Goal: Task Accomplishment & Management: Use online tool/utility

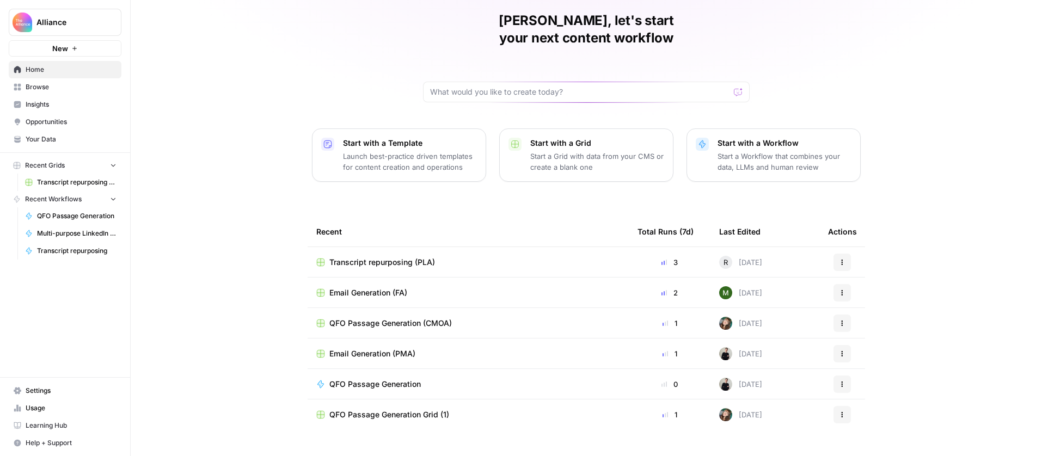
scroll to position [45, 0]
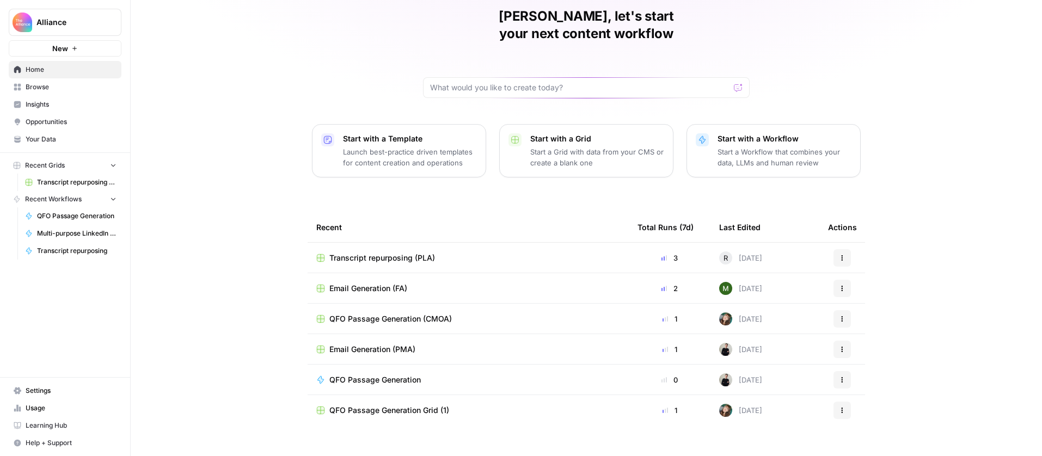
click at [19, 14] on img "Workspace: Alliance" at bounding box center [23, 23] width 20 height 20
click at [233, 37] on div "[PERSON_NAME], let's start your next content workflow Start with a Template Lau…" at bounding box center [586, 214] width 911 height 518
click at [73, 382] on link "Settings" at bounding box center [65, 390] width 113 height 17
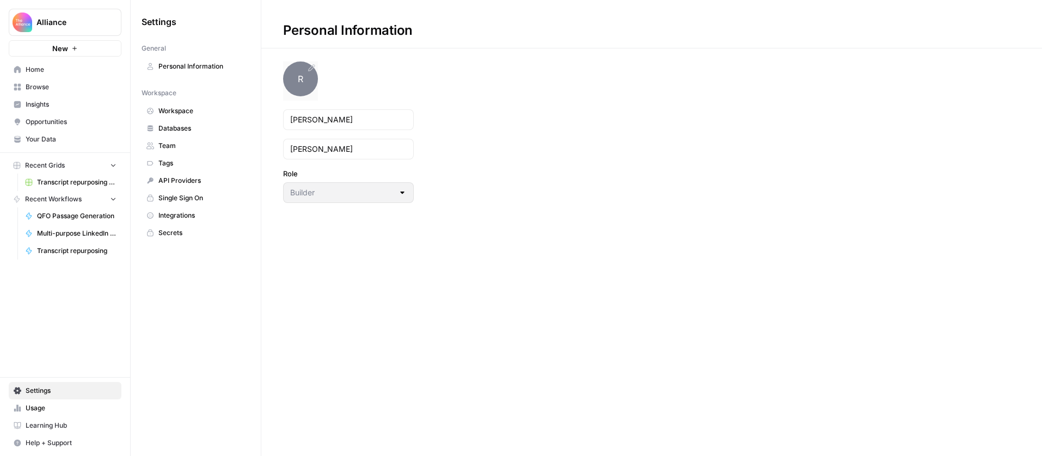
click at [296, 75] on span "R" at bounding box center [300, 79] width 35 height 35
click at [51, 67] on span "Home" at bounding box center [71, 70] width 91 height 10
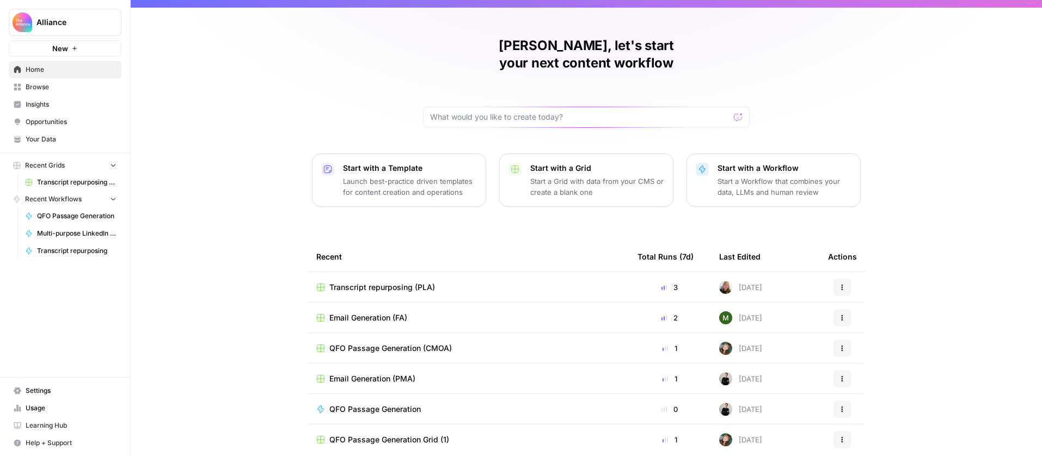
scroll to position [45, 0]
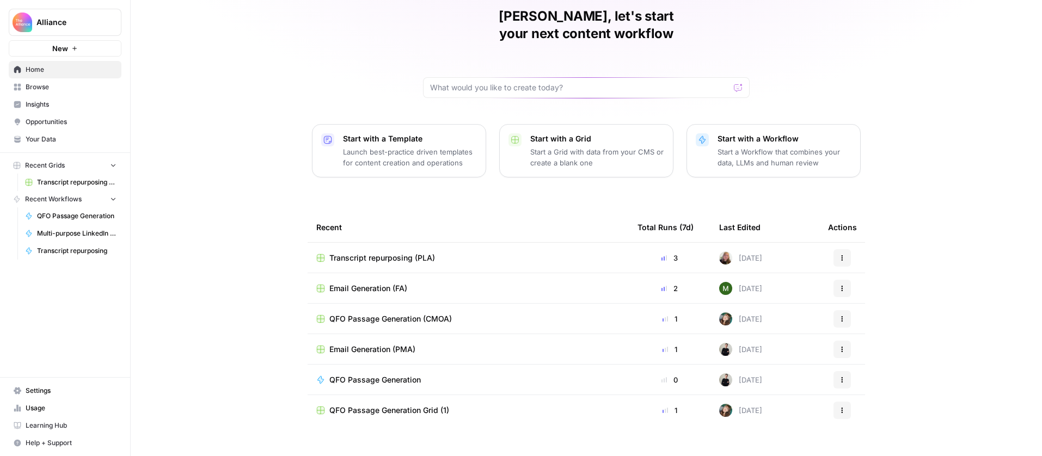
click at [53, 386] on span "Settings" at bounding box center [71, 391] width 91 height 10
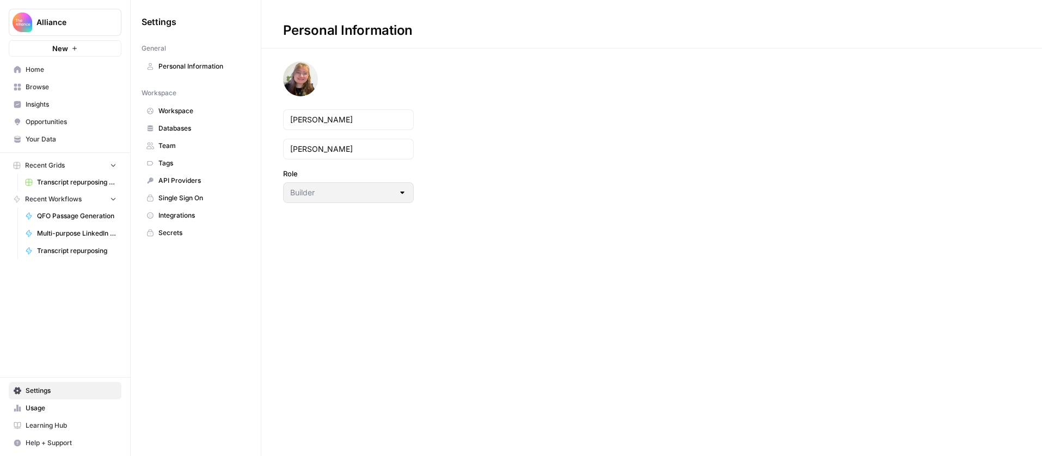
click at [177, 144] on span "Team" at bounding box center [201, 146] width 87 height 10
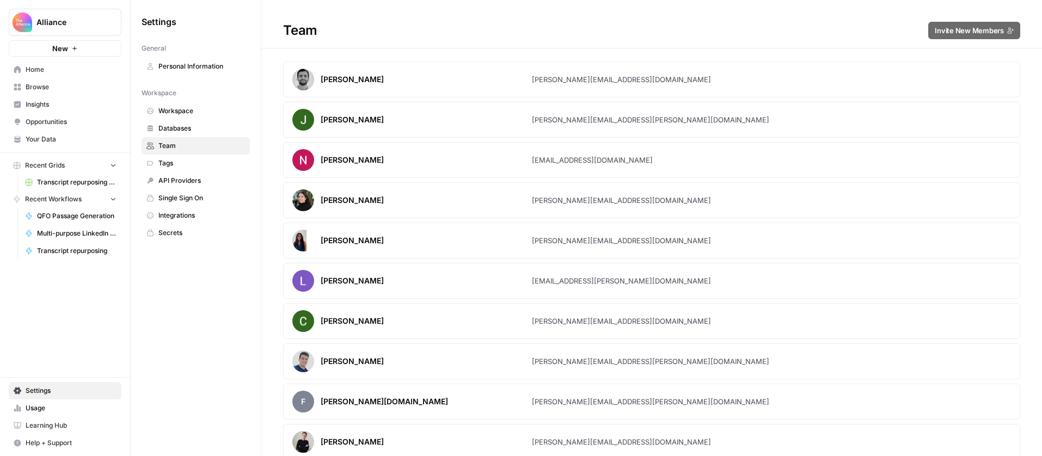
click at [56, 67] on span "Home" at bounding box center [71, 70] width 91 height 10
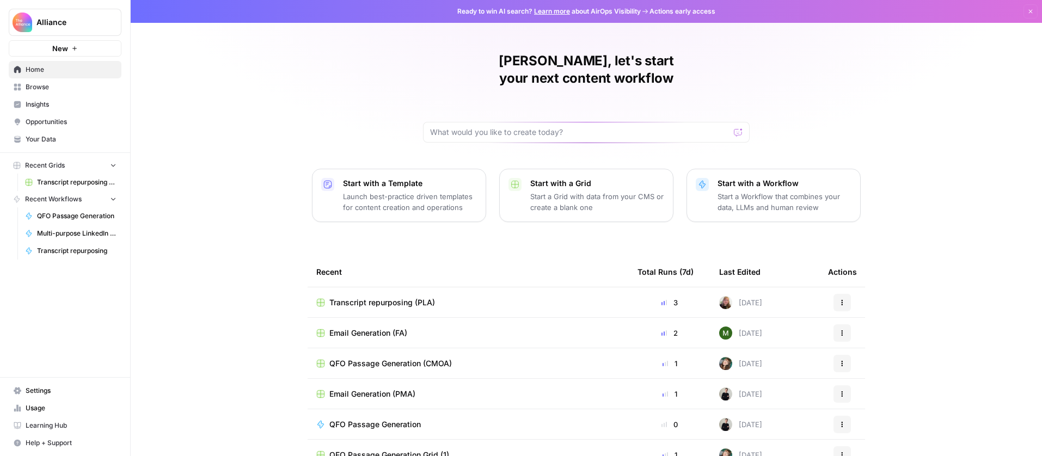
click at [419, 297] on span "Transcript repurposing (PLA)" at bounding box center [382, 302] width 106 height 11
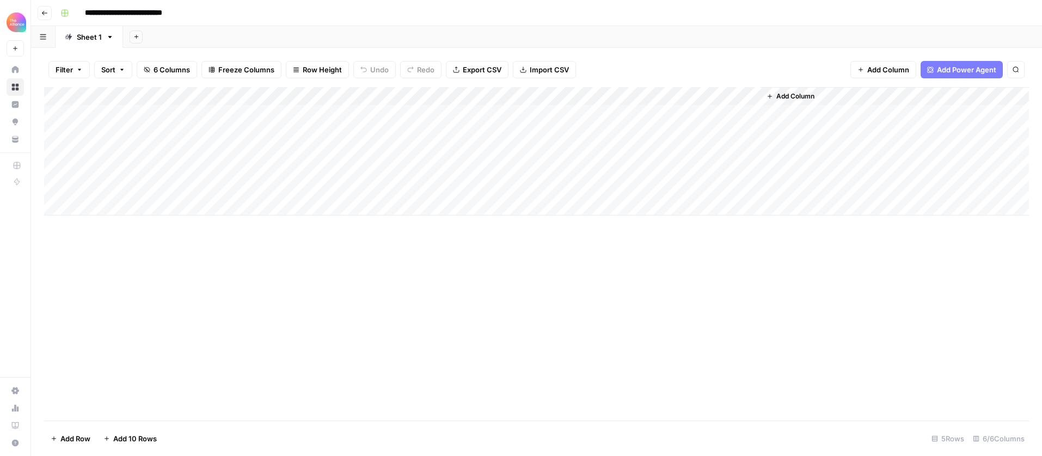
click at [171, 164] on div "Add Column" at bounding box center [536, 151] width 985 height 128
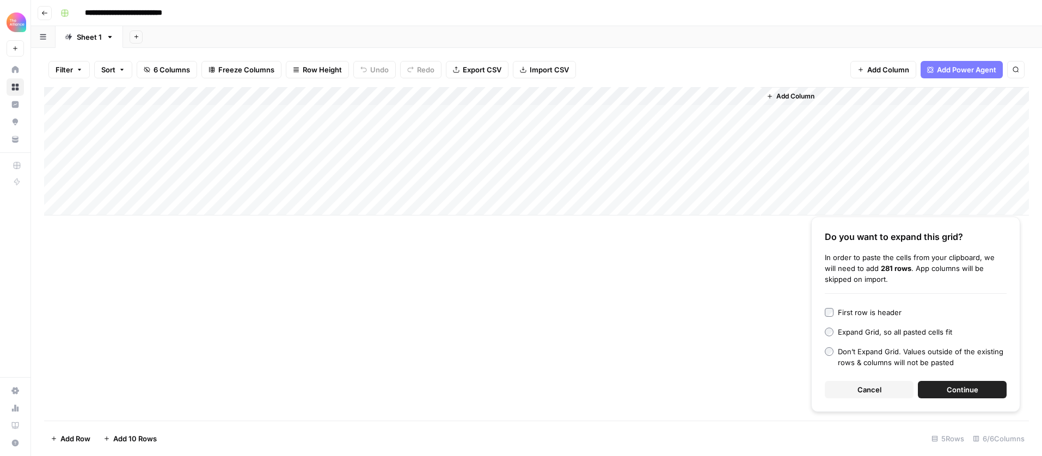
click at [844, 391] on button "Cancel" at bounding box center [869, 389] width 89 height 17
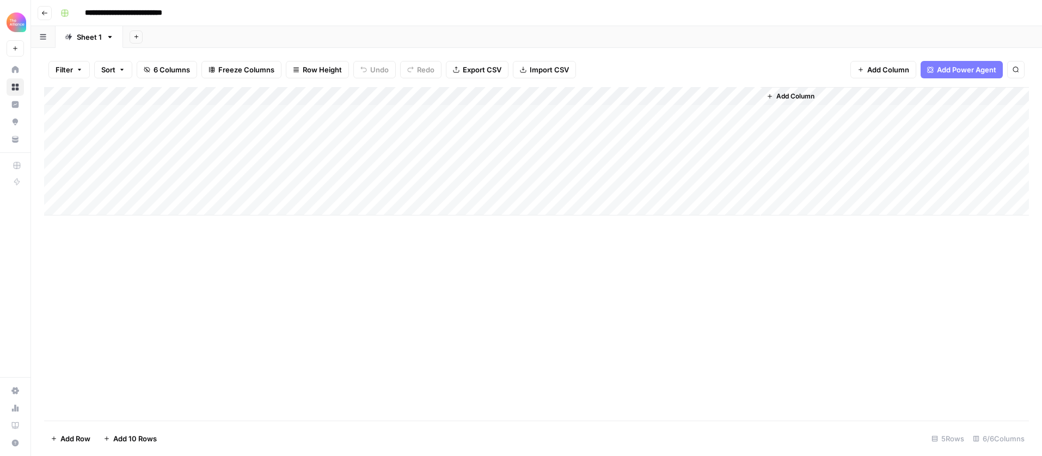
click at [152, 170] on div "Add Column" at bounding box center [536, 151] width 985 height 128
type textarea "**********"
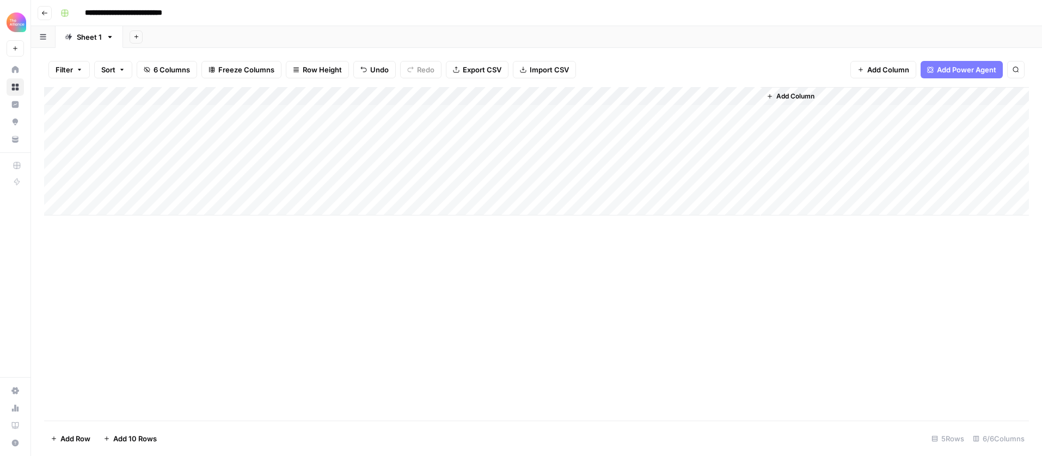
click at [102, 175] on div "Add Column" at bounding box center [536, 151] width 985 height 128
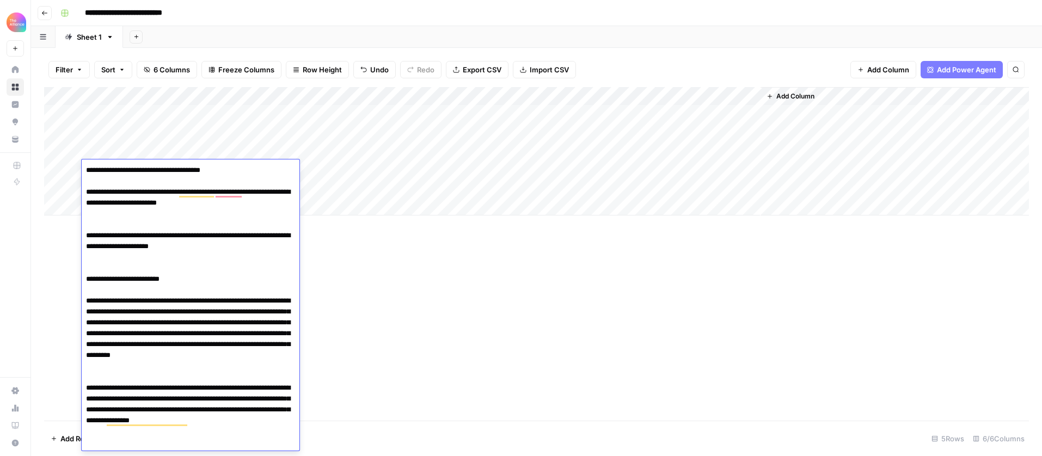
paste textarea "**********"
type textarea "**********"
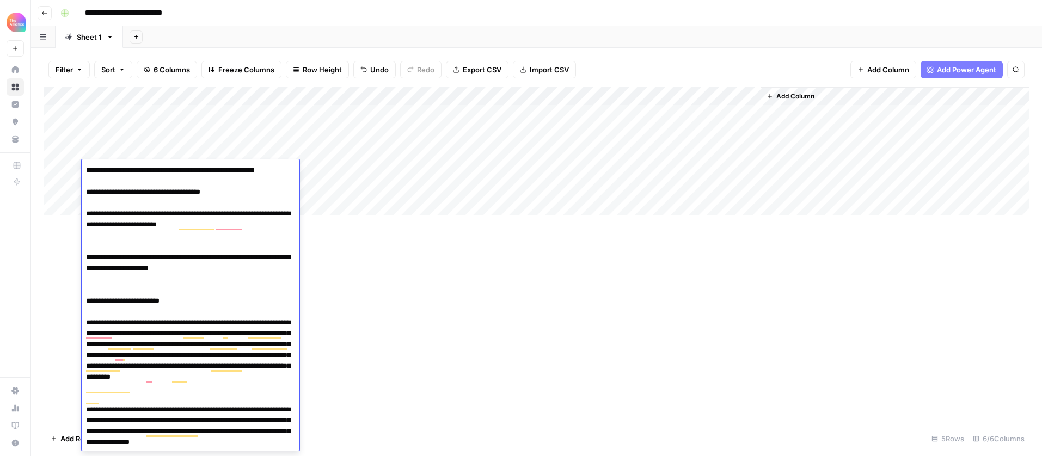
click at [337, 270] on div "Add Column" at bounding box center [536, 254] width 985 height 334
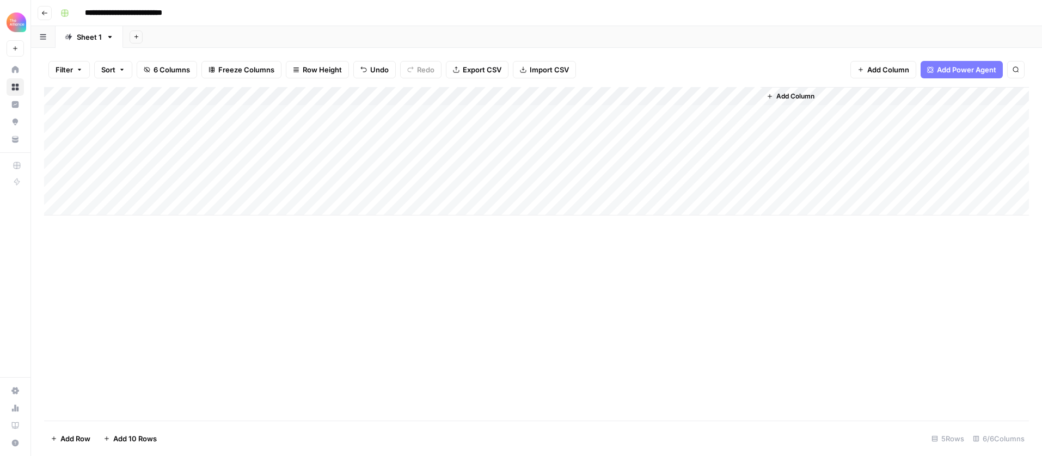
click at [247, 168] on div "Add Column" at bounding box center [536, 151] width 985 height 128
click at [275, 169] on div "Add Column" at bounding box center [536, 151] width 985 height 128
click at [269, 210] on button "Keynote" at bounding box center [274, 211] width 36 height 13
click at [395, 168] on div "Add Column" at bounding box center [536, 151] width 985 height 128
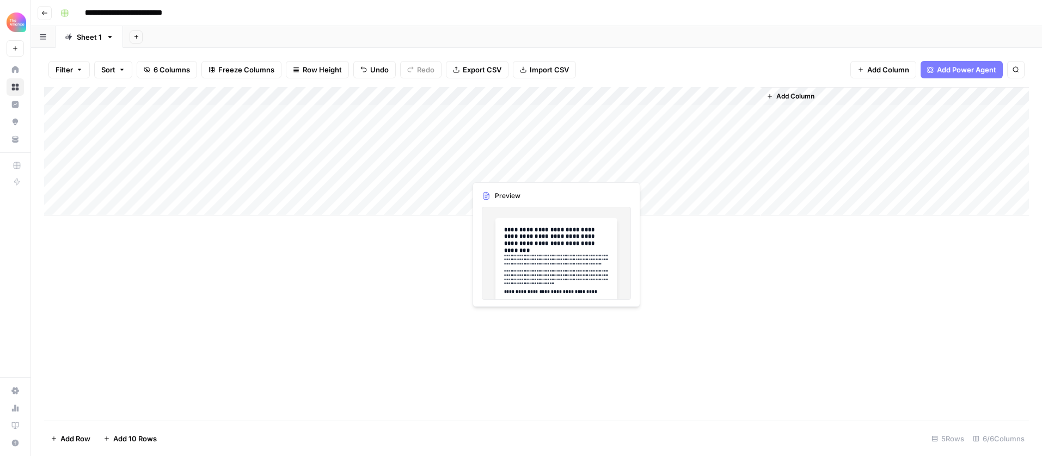
click at [510, 174] on div "Add Column" at bounding box center [536, 151] width 985 height 128
click at [511, 173] on div "Add Column" at bounding box center [536, 151] width 985 height 128
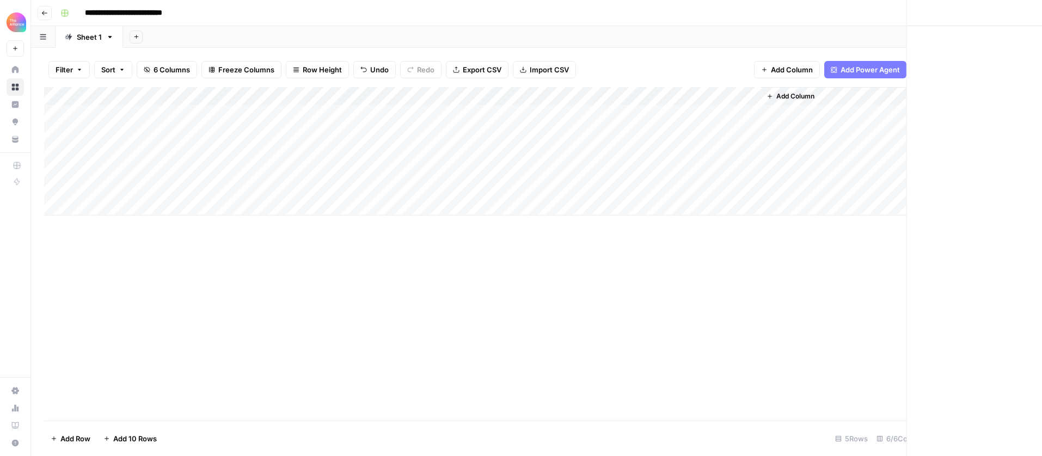
click at [511, 173] on div at bounding box center [515, 169] width 100 height 20
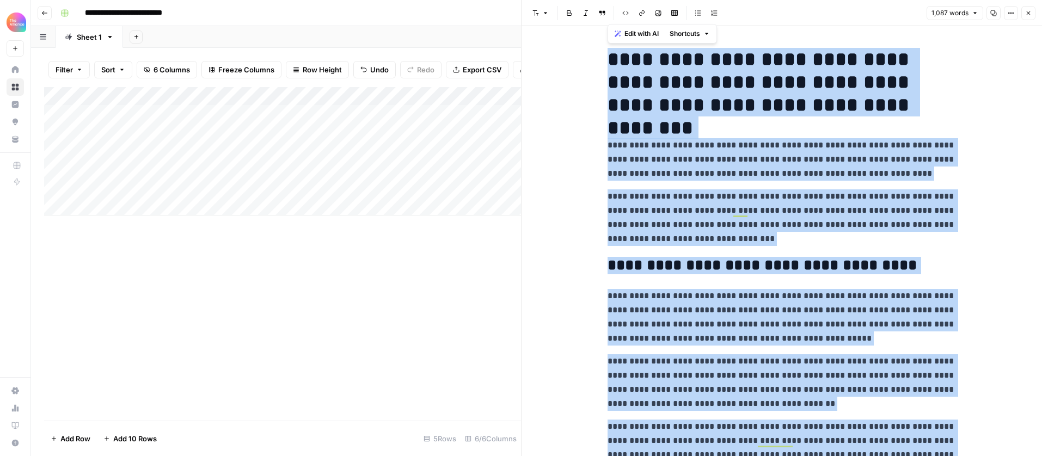
copy div "**********"
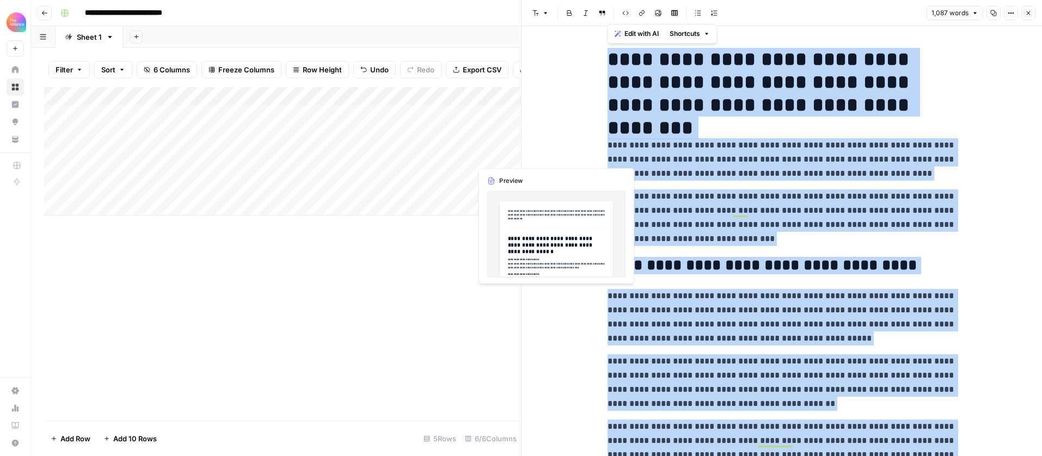
click at [499, 151] on div "Add Column" at bounding box center [282, 151] width 477 height 128
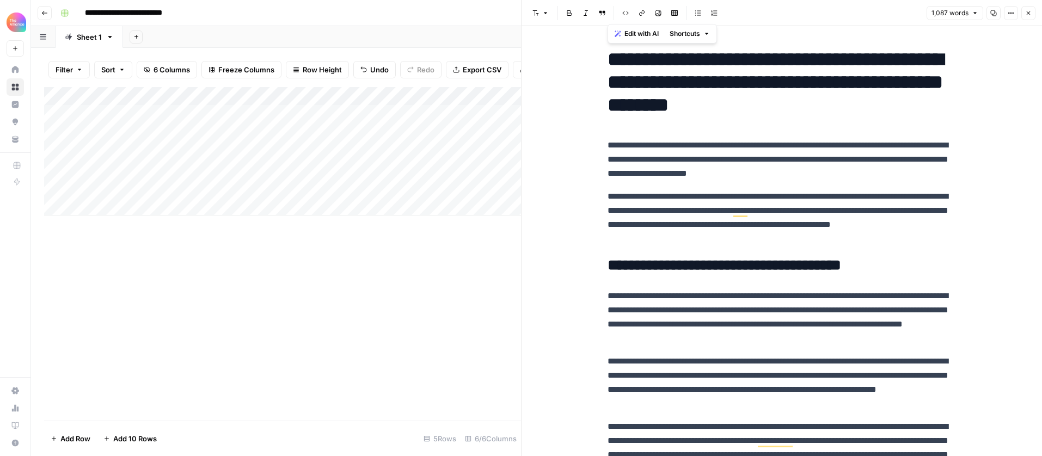
drag, startPoint x: 374, startPoint y: 250, endPoint x: 398, endPoint y: 231, distance: 30.9
click at [374, 250] on div "Add Column" at bounding box center [282, 254] width 477 height 334
click at [1033, 14] on button "Close" at bounding box center [1028, 13] width 14 height 14
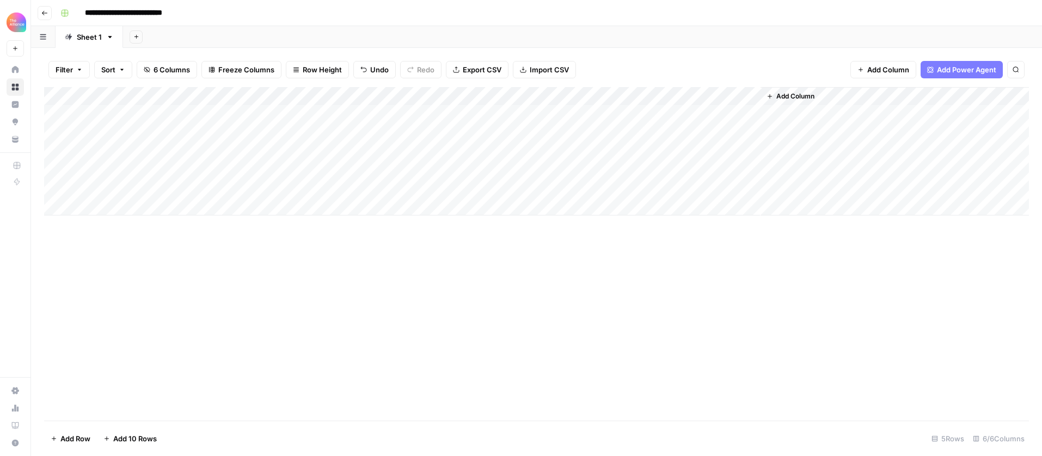
click at [522, 145] on div "Add Column" at bounding box center [536, 151] width 985 height 128
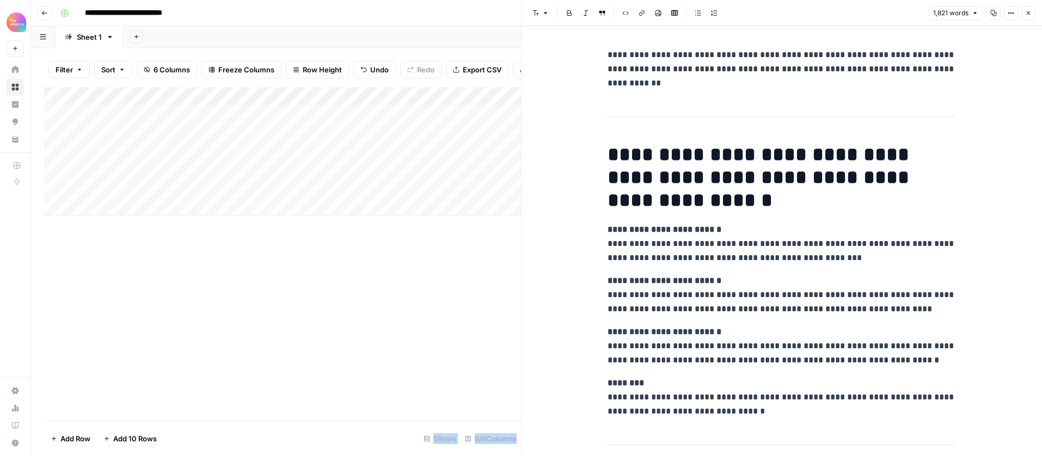
click at [1030, 15] on icon "button" at bounding box center [1028, 13] width 7 height 7
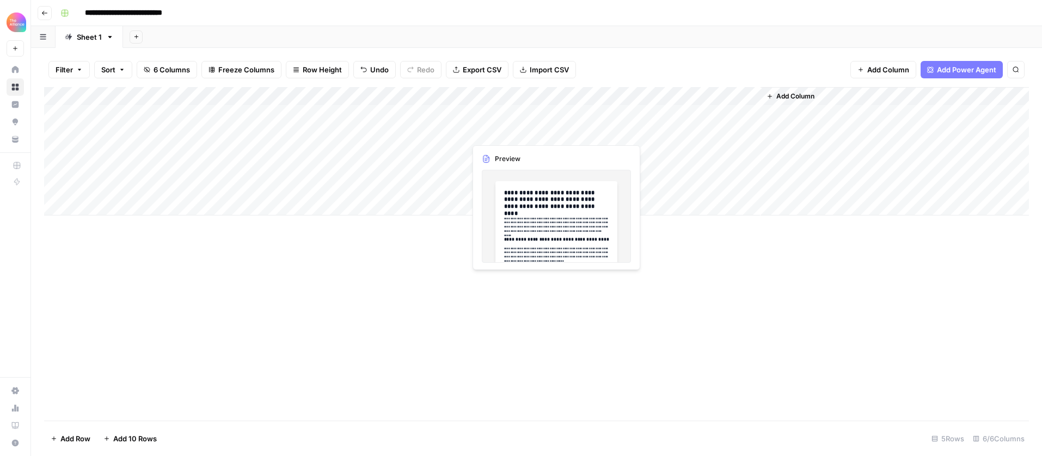
click at [524, 134] on div "Add Column" at bounding box center [536, 151] width 985 height 128
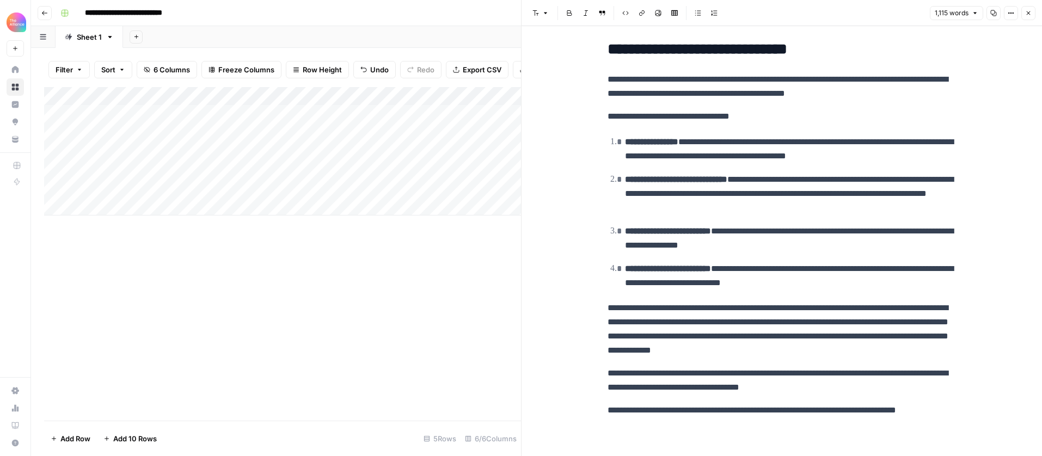
scroll to position [1789, 0]
click at [488, 154] on div "Add Column" at bounding box center [282, 151] width 477 height 128
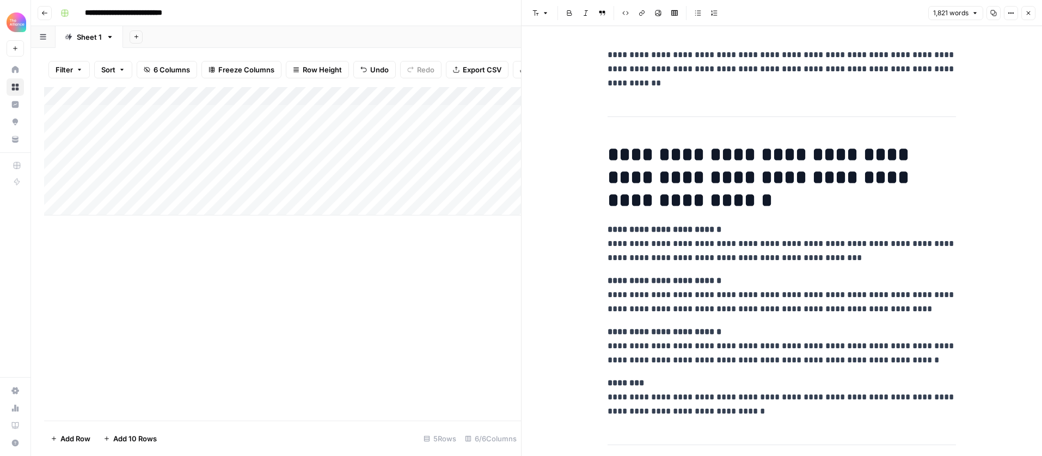
click at [467, 244] on div "Add Column" at bounding box center [282, 254] width 477 height 334
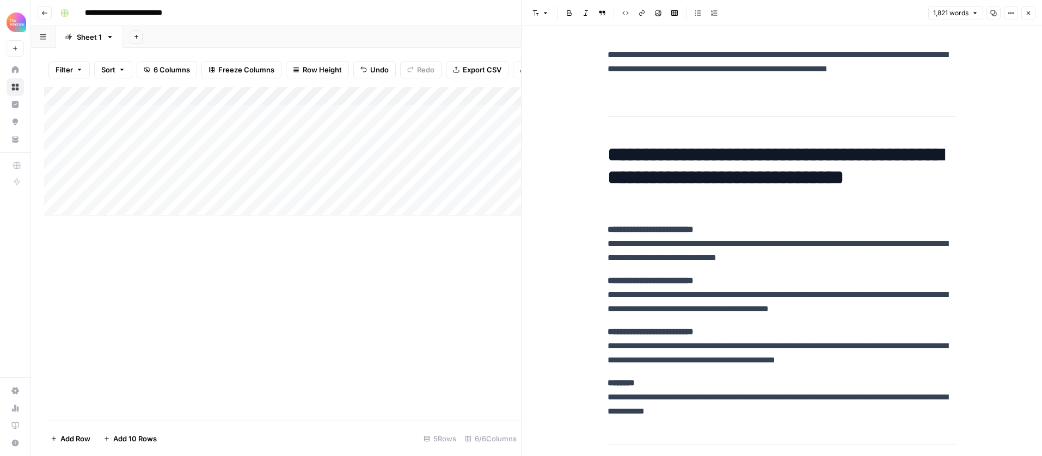
click at [1035, 10] on button "Close" at bounding box center [1028, 13] width 14 height 14
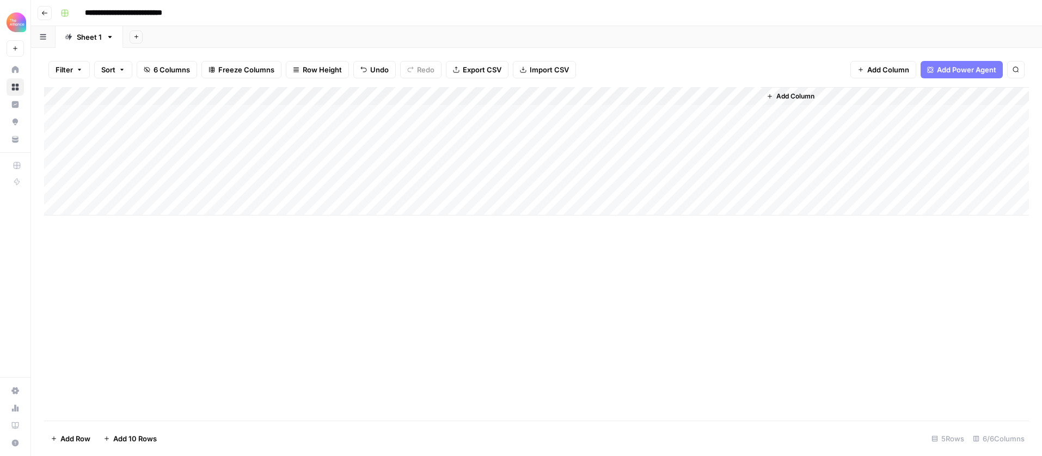
click at [517, 169] on div "Add Column" at bounding box center [536, 151] width 985 height 128
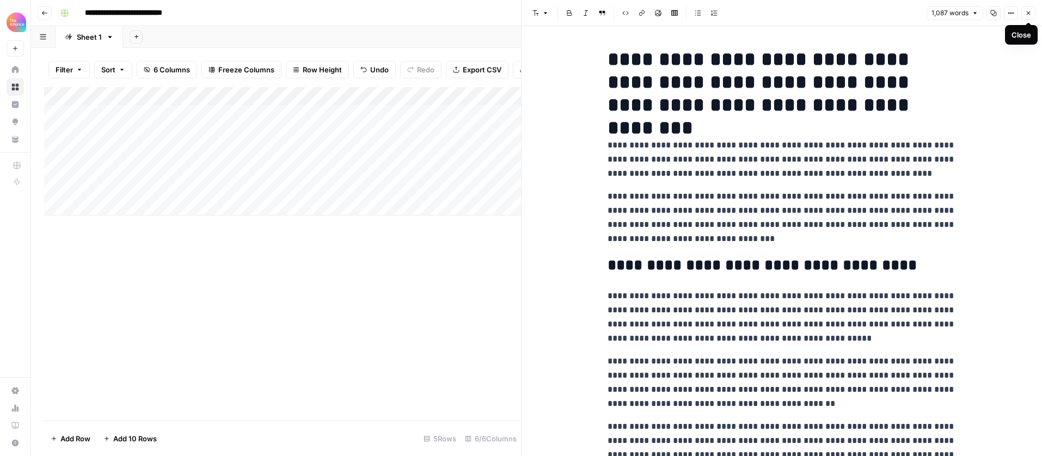
click at [1033, 10] on button "Close" at bounding box center [1028, 13] width 14 height 14
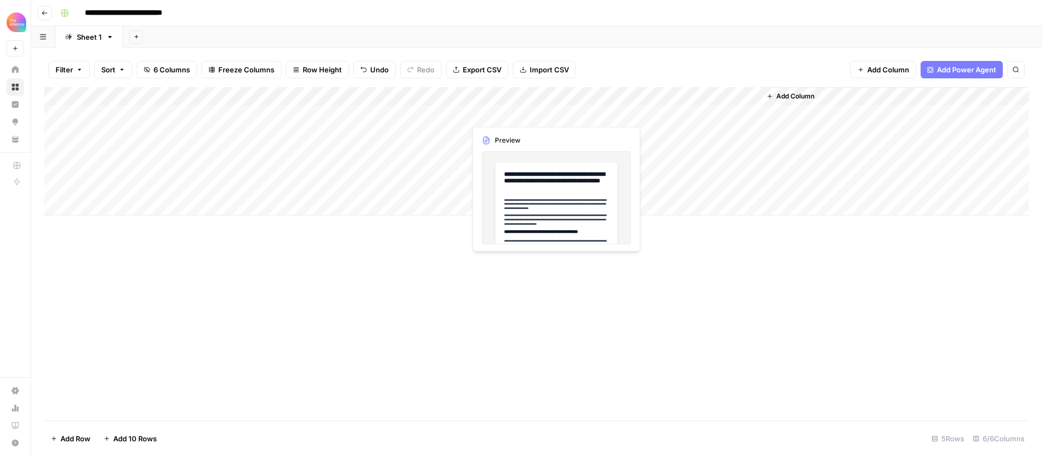
click at [510, 115] on div "Add Column" at bounding box center [536, 151] width 985 height 128
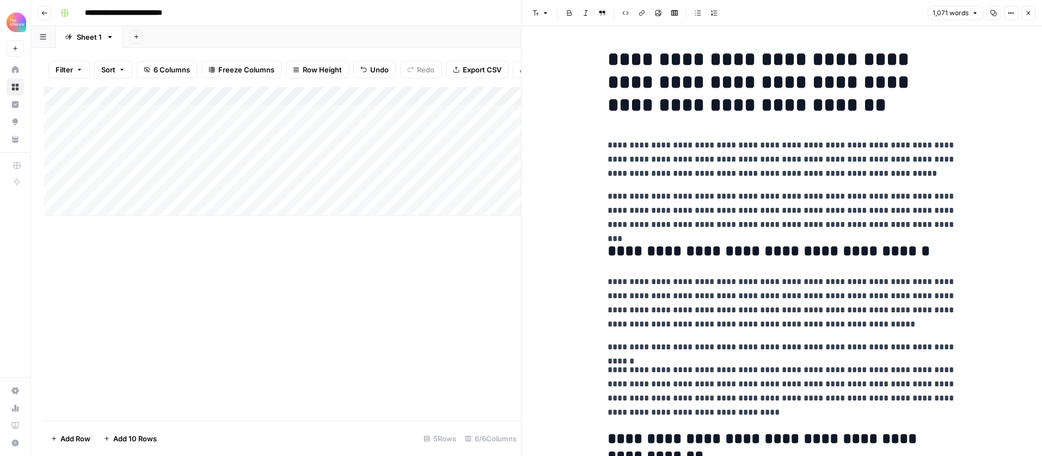
click at [1028, 14] on icon "button" at bounding box center [1029, 13] width 4 height 4
